Goal: Task Accomplishment & Management: Use online tool/utility

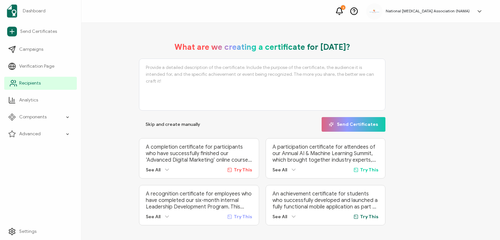
click at [22, 84] on span "Recipients" at bounding box center [29, 83] width 21 height 7
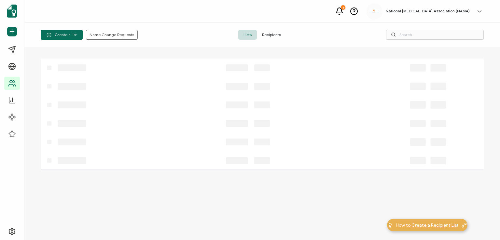
click at [266, 34] on span "Recipients" at bounding box center [271, 35] width 29 height 10
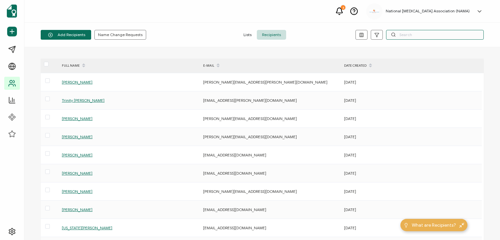
click at [422, 35] on input "text" at bounding box center [435, 35] width 98 height 10
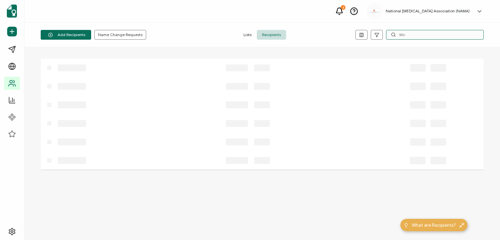
type input "M"
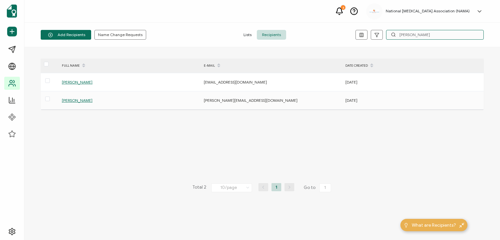
type input "J"
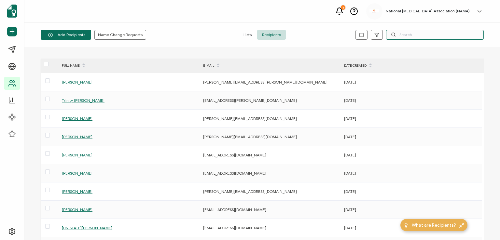
paste input "[EMAIL_ADDRESS][DOMAIN_NAME]"
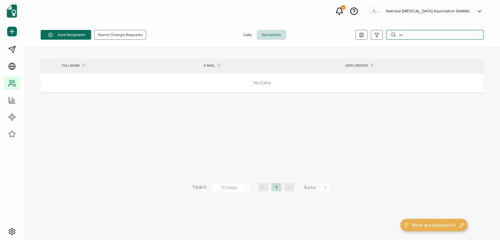
type input "j"
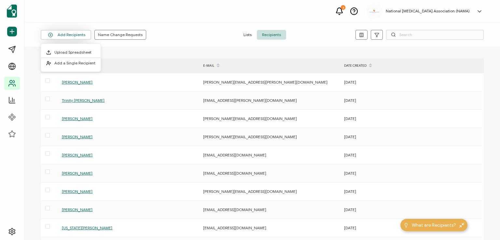
click at [68, 37] on button "Add Recipients" at bounding box center [66, 35] width 50 height 10
click at [66, 64] on span "Add a Single Recipient" at bounding box center [74, 63] width 41 height 5
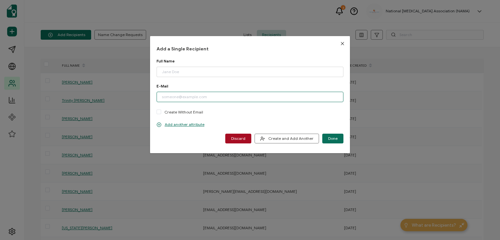
paste input "[EMAIL_ADDRESS][DOMAIN_NAME]"
type input "[EMAIL_ADDRESS][DOMAIN_NAME]"
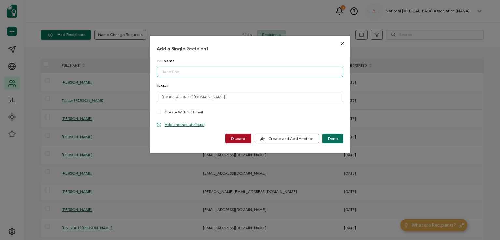
click at [197, 70] on input "dialog" at bounding box center [250, 72] width 187 height 10
type input "K"
type input "[PERSON_NAME]"
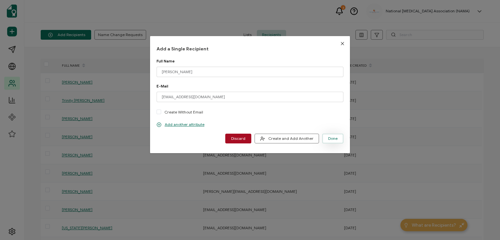
click at [331, 135] on button "Done" at bounding box center [332, 139] width 21 height 10
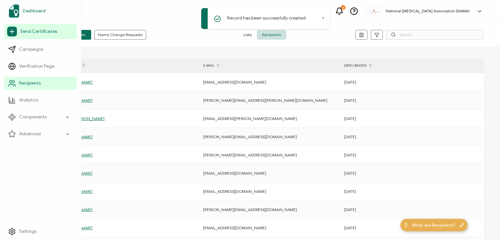
click at [29, 11] on span "Dashboard" at bounding box center [34, 11] width 23 height 7
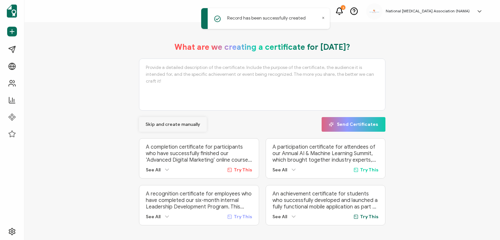
click at [160, 123] on span "Skip and create manually" at bounding box center [173, 124] width 55 height 5
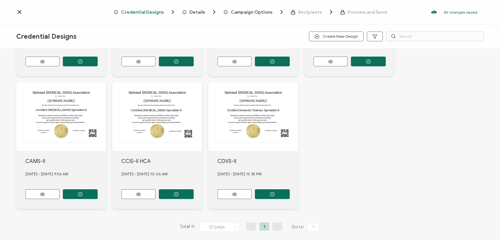
scroll to position [248, 0]
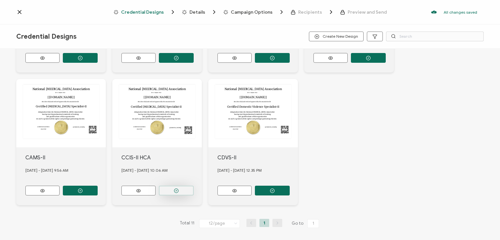
click at [176, 188] on icon "button" at bounding box center [176, 190] width 5 height 5
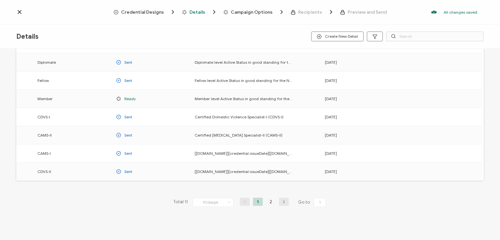
scroll to position [86, 0]
drag, startPoint x: 270, startPoint y: 200, endPoint x: 267, endPoint y: 197, distance: 3.9
click at [269, 199] on li "2" at bounding box center [271, 201] width 10 height 8
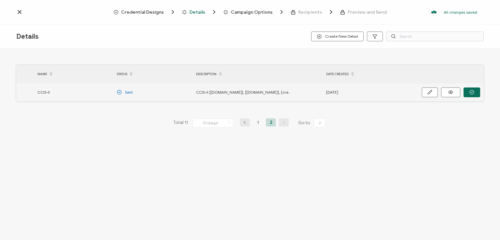
click at [469, 90] on button "button" at bounding box center [472, 93] width 17 height 10
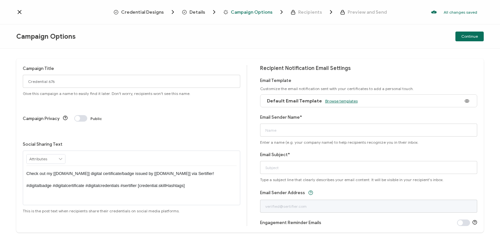
click at [338, 101] on span "Browse templates" at bounding box center [341, 101] width 33 height 5
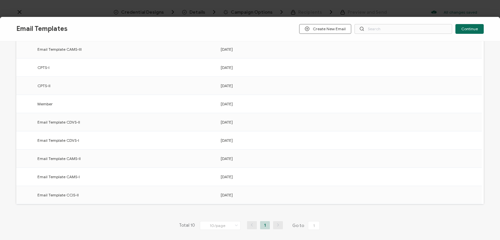
scroll to position [101, 0]
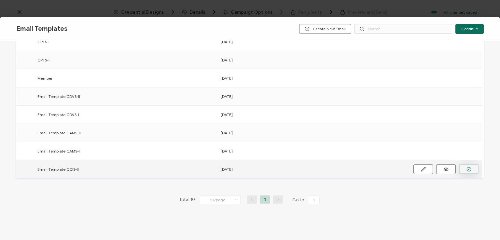
click at [465, 166] on button "button" at bounding box center [469, 169] width 20 height 10
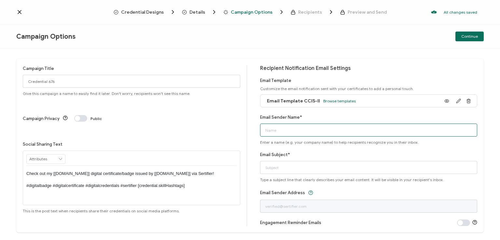
click at [363, 130] on input "Email Sender Name*" at bounding box center [368, 130] width 217 height 13
type input "National [MEDICAL_DATA] Association"
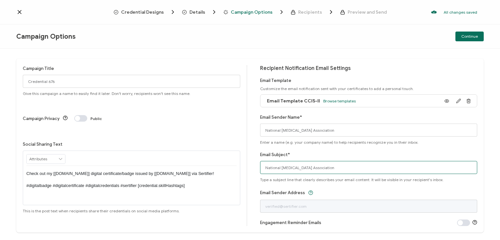
drag, startPoint x: 352, startPoint y: 169, endPoint x: 253, endPoint y: 168, distance: 98.3
click at [253, 168] on div "Campaign Title Credential 676 Give this campaign a name to easily find it later…" at bounding box center [249, 146] width 467 height 174
type input "CCIS-II digital certificate"
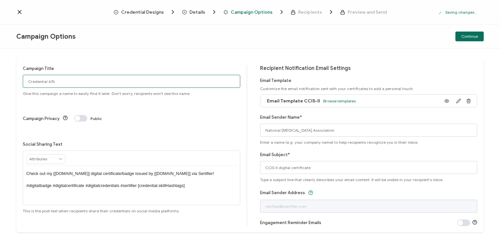
drag, startPoint x: 58, startPoint y: 79, endPoint x: 1, endPoint y: 73, distance: 56.6
click at [1, 73] on div "Campaign Title Credential 676 Give this campaign a name to easily find it later…" at bounding box center [250, 144] width 500 height 191
type input "CCIS-II [PERSON_NAME] old"
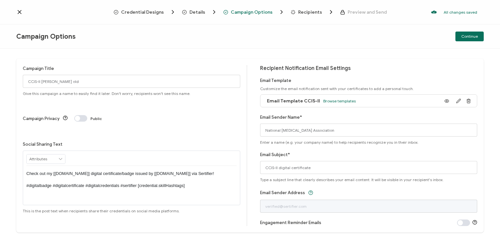
click at [129, 171] on p "Check out my [[DOMAIN_NAME]] digital certificate/badge issued by [[DOMAIN_NAME]…" at bounding box center [131, 180] width 210 height 18
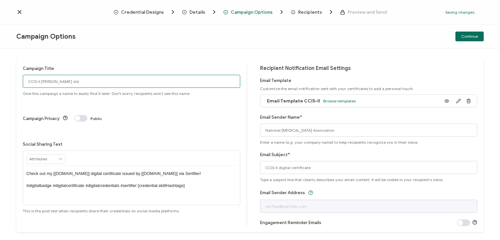
click at [104, 81] on input "CCIS-II [PERSON_NAME] old" at bounding box center [131, 81] width 217 height 13
type input "CCIS-II [PERSON_NAME] old [DATE]"
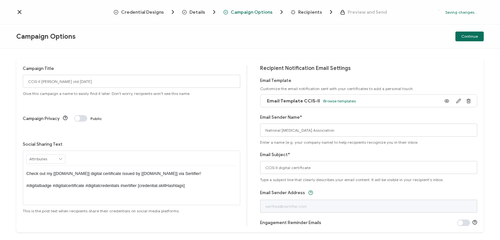
click at [401, 46] on div "Campaign Options Continue" at bounding box center [250, 36] width 500 height 24
click at [466, 37] on span "Continue" at bounding box center [469, 37] width 17 height 4
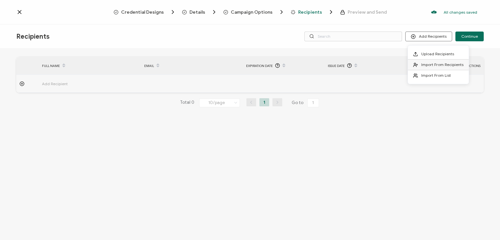
click at [437, 62] on li "Import From Recipients" at bounding box center [438, 65] width 61 height 11
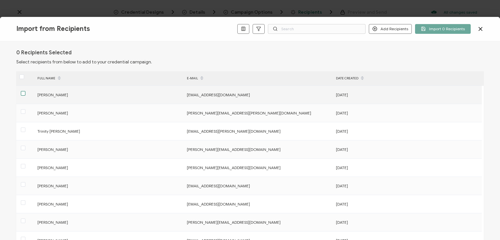
click at [23, 92] on span at bounding box center [23, 93] width 5 height 5
click at [25, 91] on input "checkbox" at bounding box center [25, 91] width 0 height 0
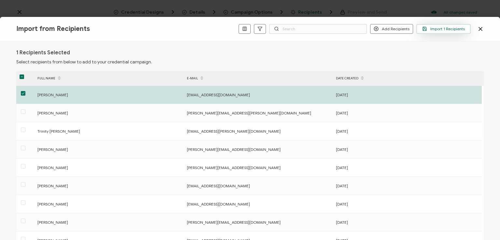
click at [440, 28] on span "Import 1 Recipients" at bounding box center [443, 28] width 43 height 5
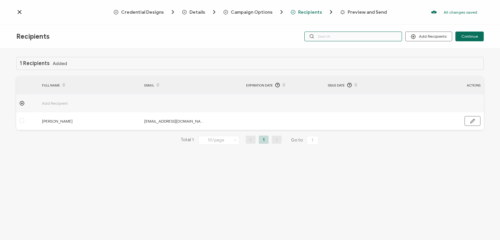
click at [368, 37] on input "text" at bounding box center [353, 37] width 98 height 10
click at [359, 22] on div "Credential Designs Details Campaign Options Recipients Preview and Send All cha…" at bounding box center [250, 12] width 500 height 24
click at [358, 37] on input "text" at bounding box center [353, 37] width 98 height 10
click at [357, 47] on div "Recipients Add Recipients Continue" at bounding box center [250, 36] width 500 height 24
click at [470, 33] on button "Continue" at bounding box center [469, 37] width 28 height 10
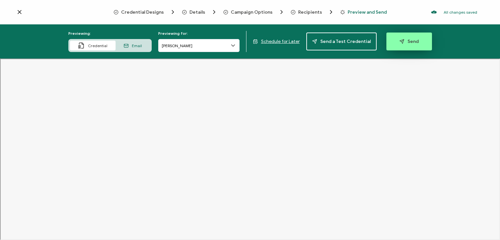
click at [404, 42] on span "Send" at bounding box center [408, 41] width 19 height 5
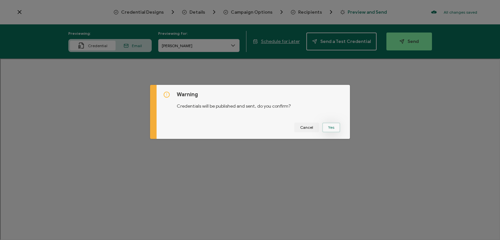
click at [326, 127] on button "Yes" at bounding box center [331, 128] width 18 height 10
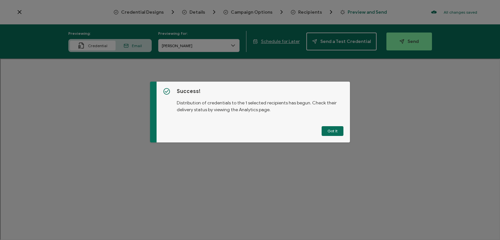
click at [326, 127] on button "Got It" at bounding box center [333, 131] width 22 height 10
